Goal: Information Seeking & Learning: Learn about a topic

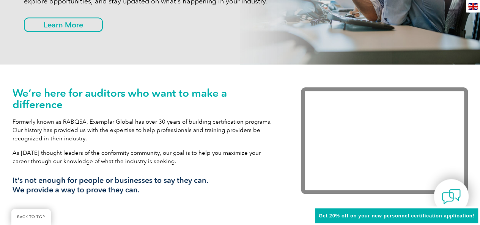
scroll to position [189, 0]
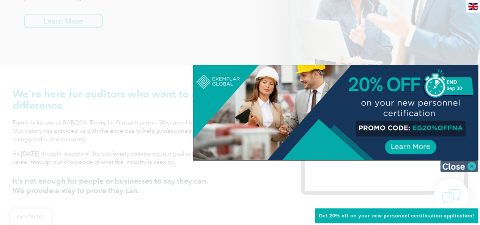
click at [470, 166] on img at bounding box center [459, 166] width 38 height 11
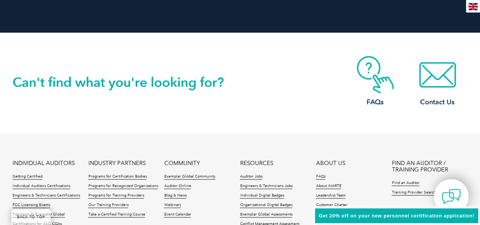
scroll to position [1742, 0]
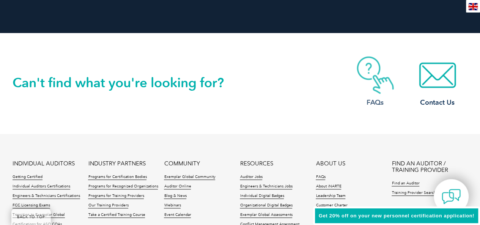
click at [370, 101] on h3 "FAQs" at bounding box center [375, 102] width 61 height 9
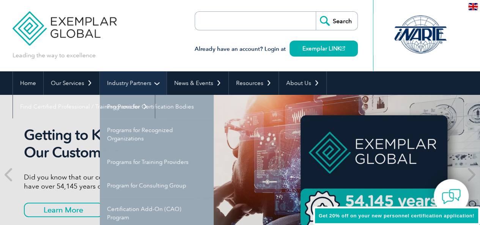
scroll to position [38, 0]
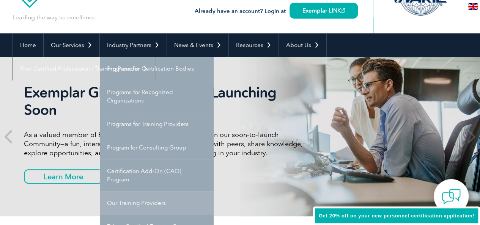
click at [131, 203] on link "Our Training Providers" at bounding box center [157, 203] width 114 height 24
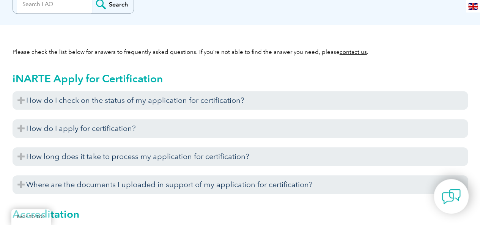
scroll to position [190, 0]
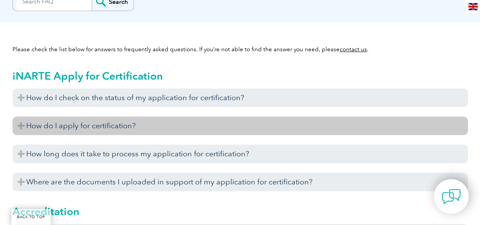
click at [94, 129] on h3 "How do I apply for certification?" at bounding box center [240, 125] width 455 height 19
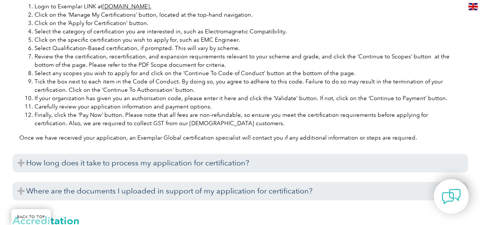
scroll to position [455, 0]
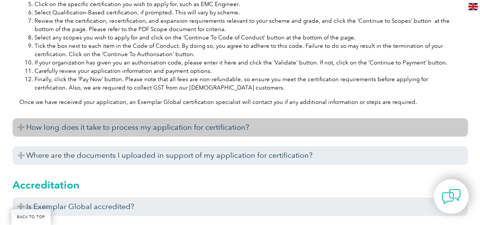
click at [114, 134] on h3 "How long does it take to process my application for certification?" at bounding box center [240, 127] width 455 height 19
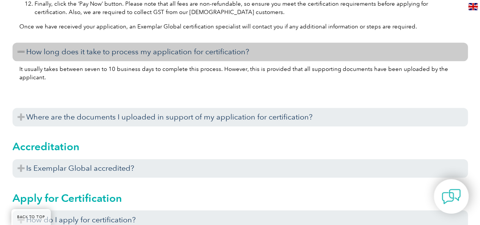
scroll to position [531, 0]
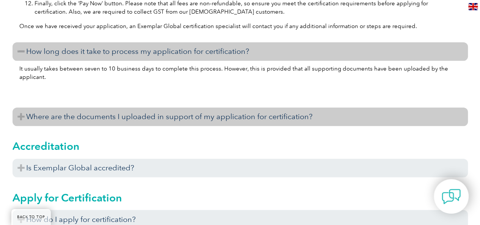
click at [86, 119] on h3 "Where are the documents I uploaded in support of my application for certificati…" at bounding box center [240, 116] width 455 height 19
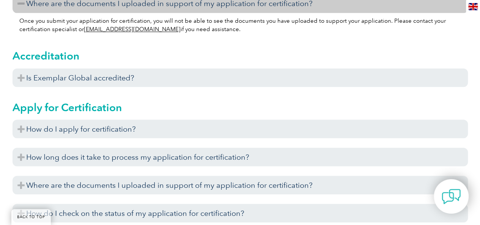
scroll to position [645, 0]
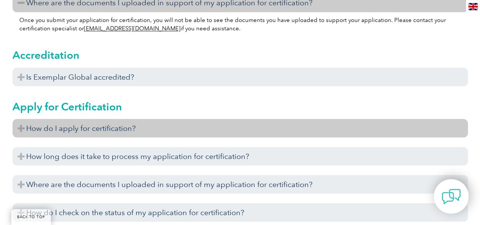
click at [77, 136] on h3 "How do I apply for certification?" at bounding box center [240, 128] width 455 height 19
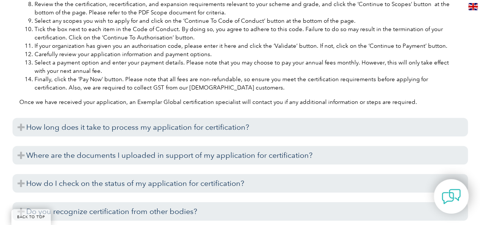
scroll to position [949, 0]
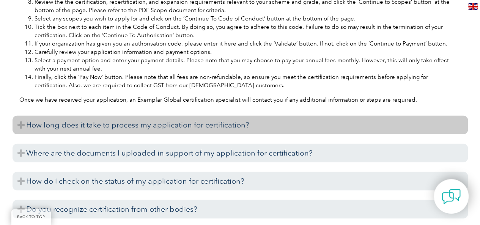
click at [75, 128] on h3 "How long does it take to process my application for certification?" at bounding box center [240, 125] width 455 height 19
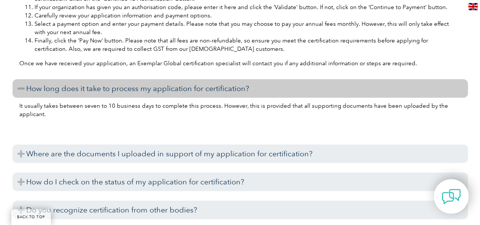
scroll to position [1025, 0]
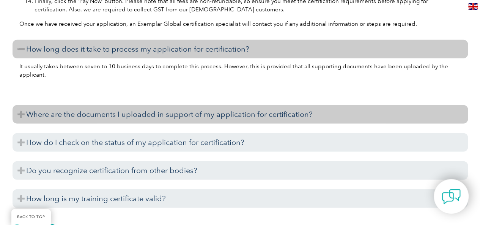
click at [94, 118] on h3 "Where are the documents I uploaded in support of my application for certificati…" at bounding box center [240, 114] width 455 height 19
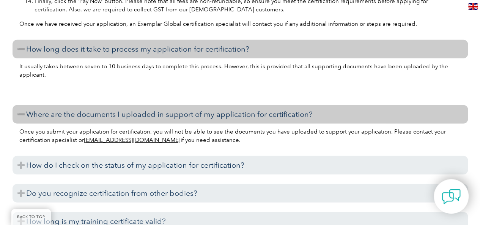
scroll to position [1062, 0]
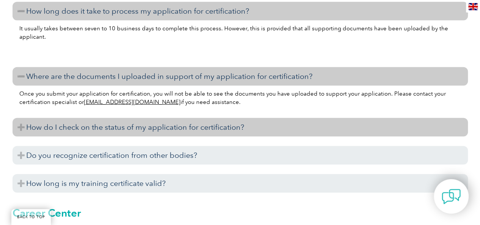
click at [76, 127] on h3 "How do I check on the status of my application for certification?" at bounding box center [240, 127] width 455 height 19
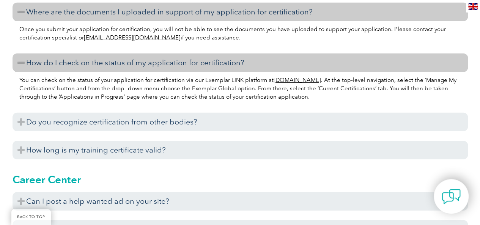
scroll to position [1138, 0]
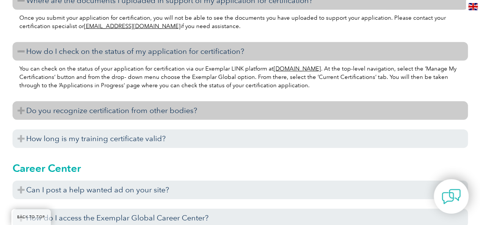
click at [99, 111] on h3 "Do you recognize certification from other bodies?" at bounding box center [240, 110] width 455 height 19
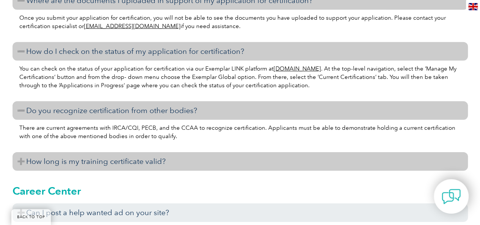
click at [88, 164] on h3 "How long is my training certificate valid?" at bounding box center [240, 161] width 455 height 19
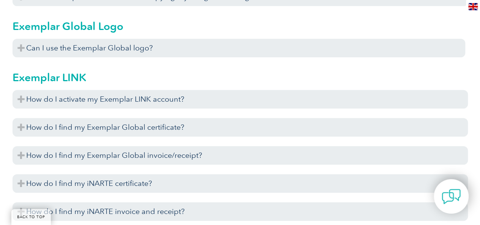
scroll to position [1708, 0]
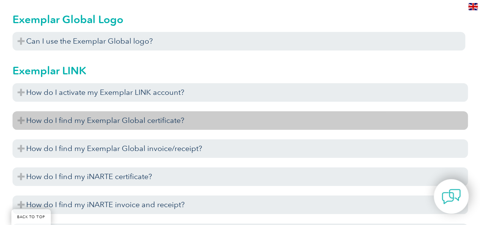
click at [71, 123] on h3 "How do I find my Exemplar Global certificate?" at bounding box center [240, 120] width 455 height 19
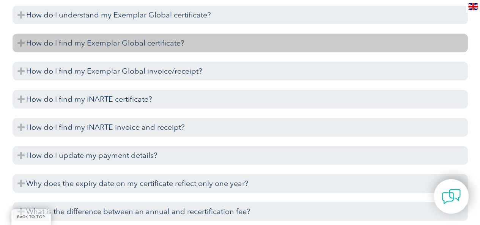
scroll to position [2694, 0]
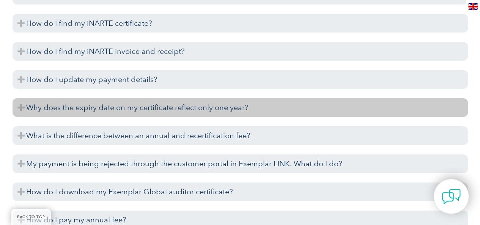
click at [164, 110] on h3 "Why does the expiry date on my certificate reflect only one year?" at bounding box center [240, 107] width 455 height 19
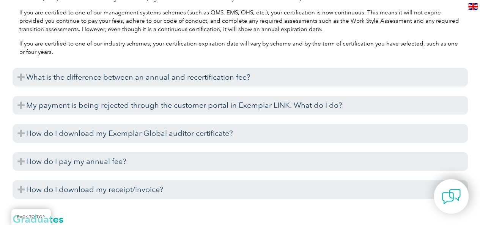
scroll to position [2846, 0]
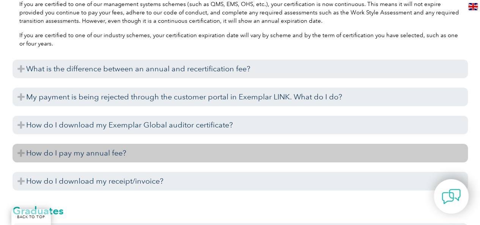
click at [120, 155] on h3 "How do I pay my annual fee?" at bounding box center [240, 153] width 455 height 19
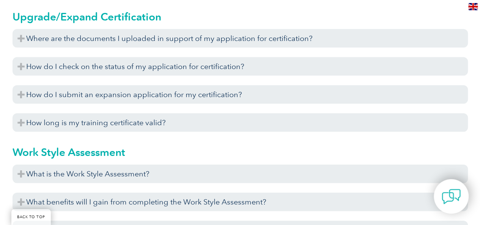
scroll to position [3719, 0]
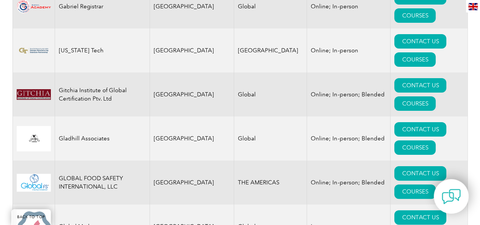
scroll to position [4136, 0]
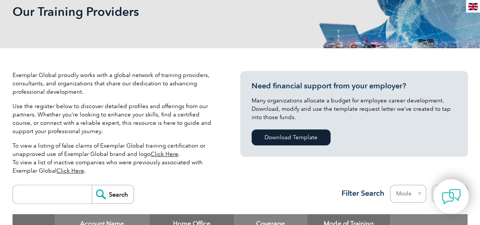
scroll to position [0, 0]
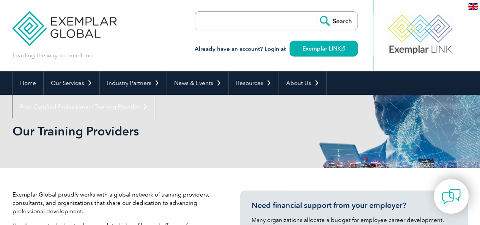
drag, startPoint x: 95, startPoint y: 29, endPoint x: 258, endPoint y: 105, distance: 180.0
click at [258, 105] on div "Our Training Providers" at bounding box center [240, 131] width 455 height 73
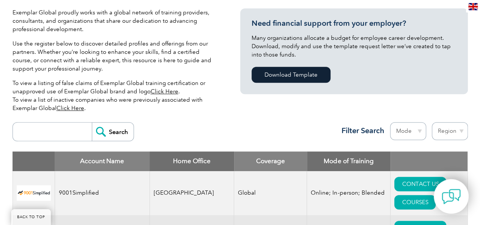
scroll to position [152, 0]
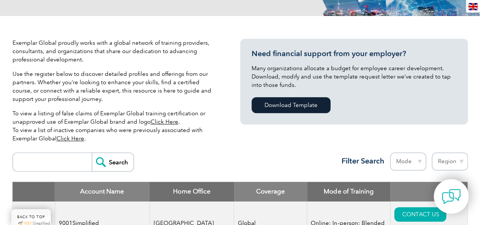
click at [49, 166] on input "search" at bounding box center [54, 162] width 75 height 18
type input "KVQA"
click at [92, 153] on input "Search" at bounding box center [113, 162] width 42 height 18
click at [93, 158] on input "Search" at bounding box center [113, 162] width 42 height 18
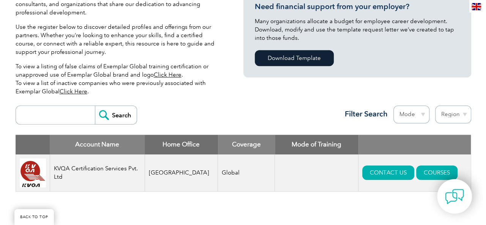
scroll to position [266, 0]
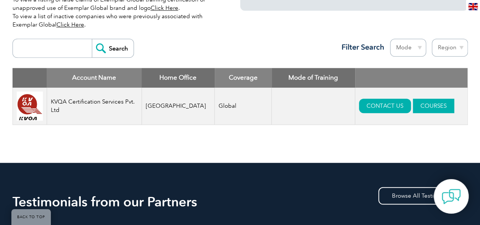
click at [420, 106] on link "COURSES" at bounding box center [433, 106] width 41 height 14
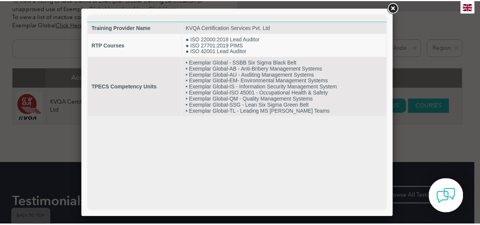
scroll to position [0, 0]
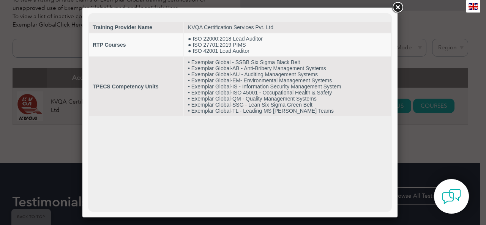
click at [400, 9] on link at bounding box center [397, 8] width 14 height 14
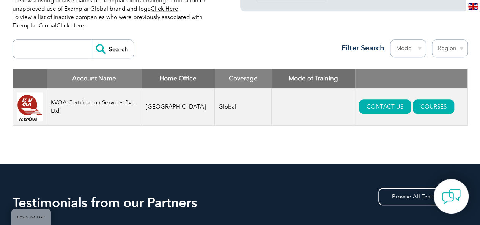
scroll to position [266, 0]
